Goal: Information Seeking & Learning: Learn about a topic

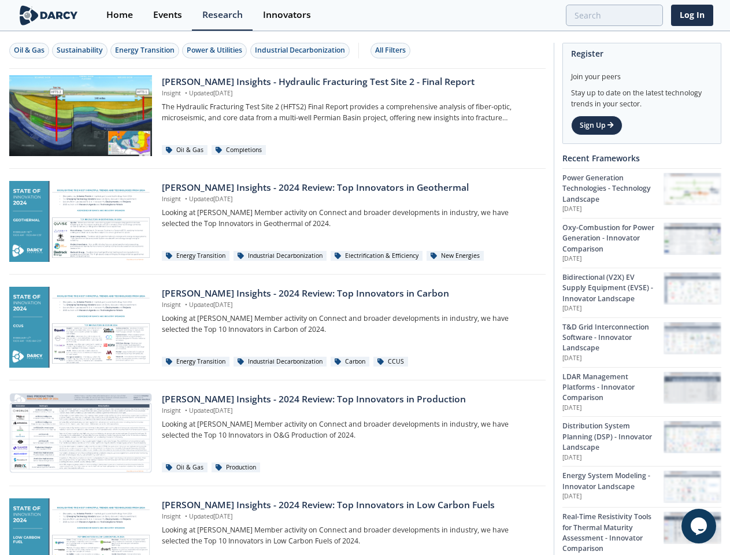
click at [29, 50] on div "Oil & Gas" at bounding box center [29, 50] width 31 height 10
click at [80, 50] on div "Sustainability" at bounding box center [80, 50] width 46 height 10
click at [146, 50] on div "Energy Transition" at bounding box center [145, 50] width 60 height 10
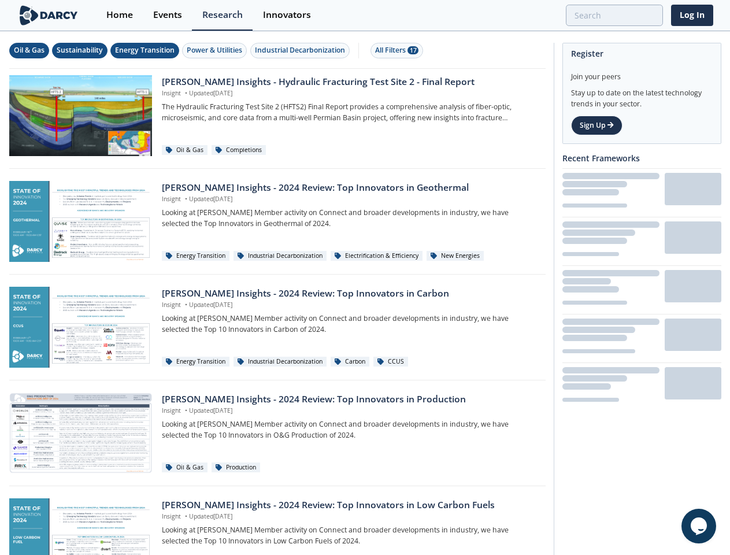
click at [216, 50] on div "Power & Utilities" at bounding box center [214, 50] width 55 height 10
click at [302, 50] on div "Industrial Decarbonization" at bounding box center [300, 50] width 90 height 10
